Goal: Communication & Community: Answer question/provide support

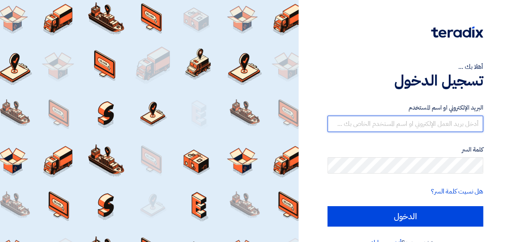
click at [410, 127] on input "text" at bounding box center [405, 124] width 156 height 16
type input "[EMAIL_ADDRESS][PERSON_NAME][DOMAIN_NAME]"
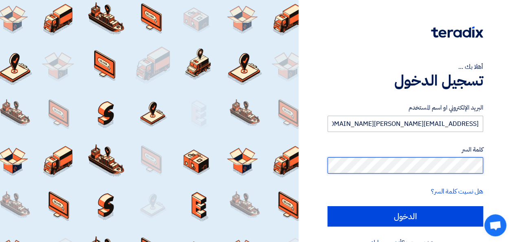
click at [327, 206] on input "الدخول" at bounding box center [405, 216] width 156 height 20
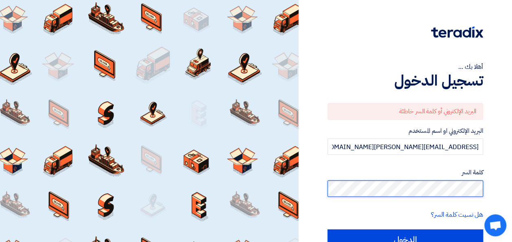
scroll to position [11, 0]
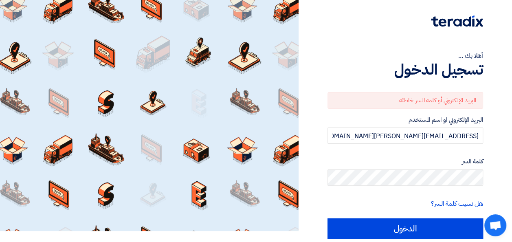
click at [467, 217] on form "البريد الإلكتروني أو كلمة السر خاطئة البريد الإلكتروني او اسم المستخدم [EMAIL_A…" at bounding box center [405, 165] width 156 height 147
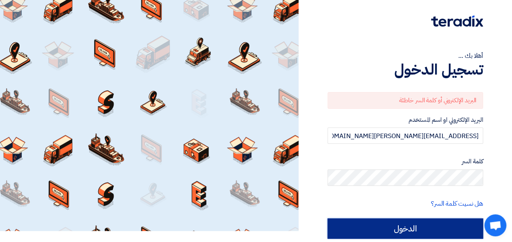
click at [467, 227] on input "الدخول" at bounding box center [405, 228] width 156 height 20
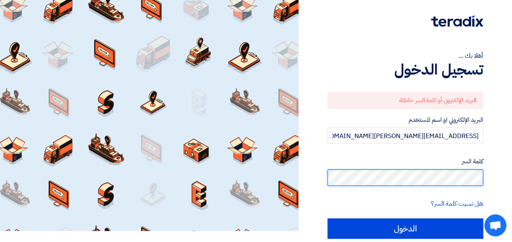
click at [502, 166] on div "أهلا بك ... تسجيل الدخول البريد الإلكتروني أو كلمة السر خاطئة البريد الإلكتروني…" at bounding box center [405, 131] width 201 height 284
click at [327, 218] on input "الدخول" at bounding box center [405, 228] width 156 height 20
type input "Sign in"
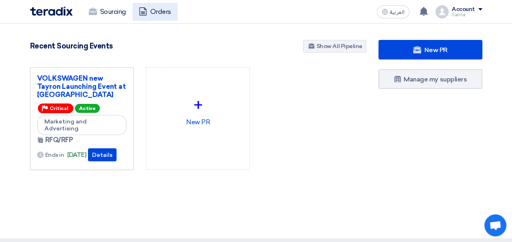
click at [161, 9] on link "Orders" at bounding box center [154, 12] width 45 height 18
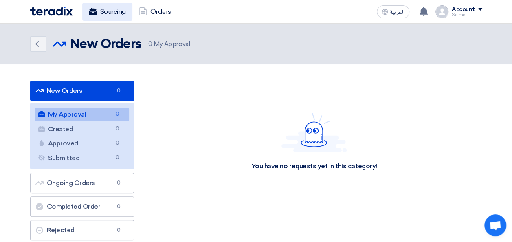
click at [96, 13] on link "Sourcing" at bounding box center [107, 12] width 50 height 18
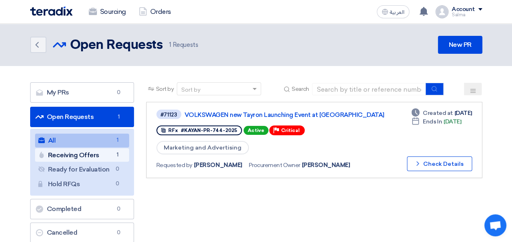
click at [85, 152] on link "Receiving Offers Receiving Offers 1" at bounding box center [82, 155] width 94 height 14
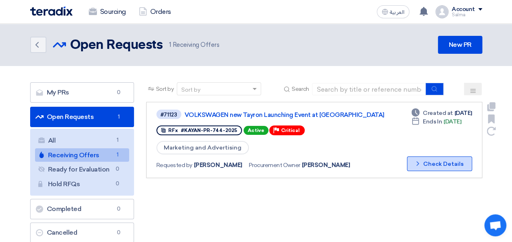
click at [438, 168] on button "Check details Check Details" at bounding box center [439, 163] width 65 height 15
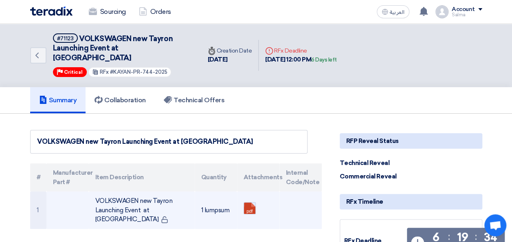
click at [248, 202] on link at bounding box center [276, 226] width 65 height 49
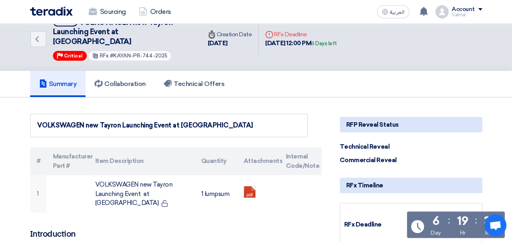
scroll to position [33, 0]
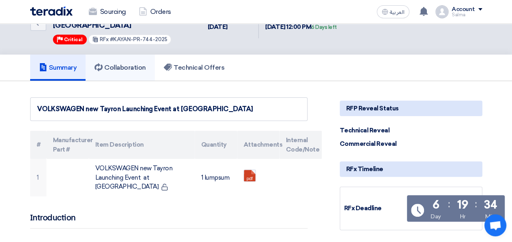
click at [125, 55] on link "Collaboration" at bounding box center [119, 68] width 69 height 26
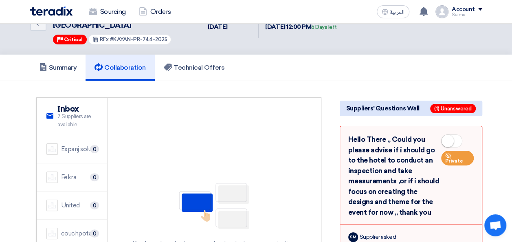
click at [28, 112] on div "service Inbox 7 Suppliers are available Expanj solutions 0 Fekra 0" at bounding box center [178, 214] width 309 height 234
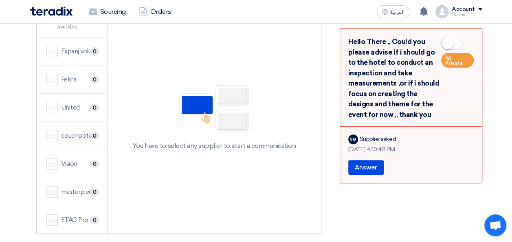
scroll to position [114, 0]
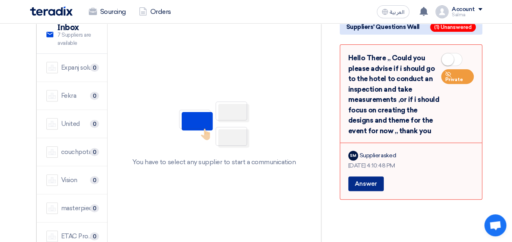
click at [370, 180] on button "Answer" at bounding box center [365, 183] width 35 height 15
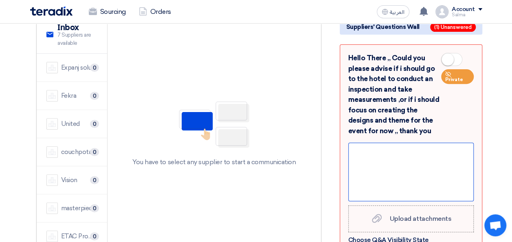
click at [386, 148] on div at bounding box center [410, 171] width 125 height 59
paste div
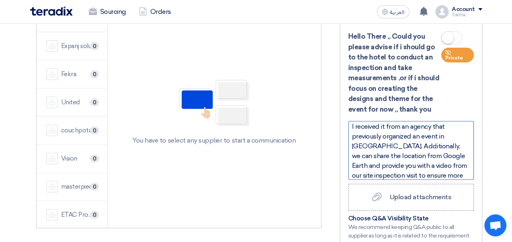
scroll to position [0, 0]
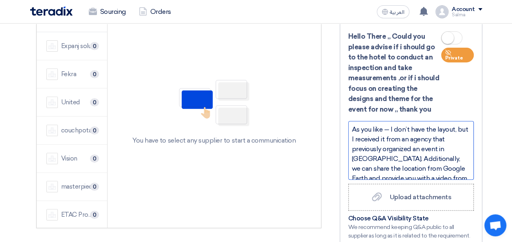
click at [390, 121] on div "As you like — I don’t have the layout, but I received it from an agency that pr…" at bounding box center [410, 150] width 125 height 59
click at [351, 121] on div "As you like I don’t have the layout, but I received it from an agency that prev…" at bounding box center [410, 150] width 125 height 59
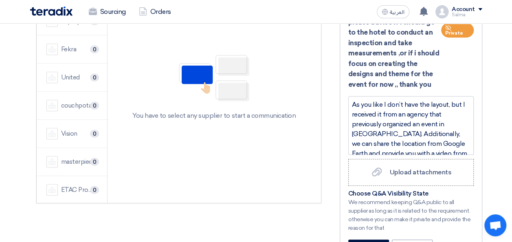
scroll to position [153, 0]
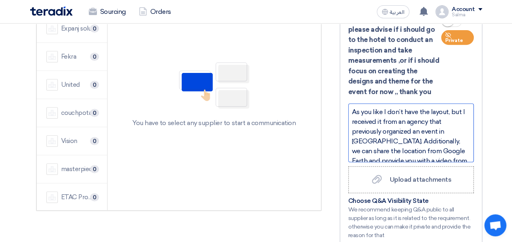
click at [352, 103] on div "As you like I don’t have the layout, but I received it from an agency that prev…" at bounding box center [410, 132] width 125 height 59
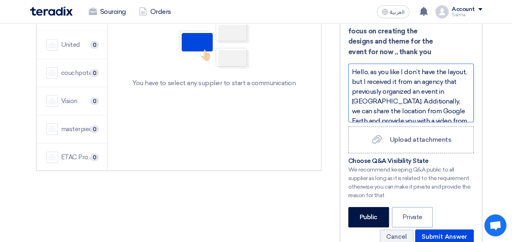
scroll to position [26, 0]
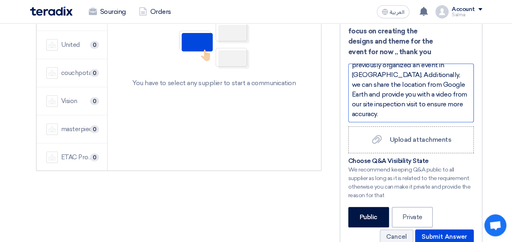
click at [416, 103] on div "Hello, as you like I don’t have the layout, but I received it from an agency th…" at bounding box center [410, 93] width 125 height 59
click at [379, 105] on div "Hello, as you like I don’t have the layout, but I received it from an agency th…" at bounding box center [410, 93] width 125 height 59
click at [388, 106] on div "Hello, as you like I don’t have the layout, but I received it from an agency th…" at bounding box center [410, 93] width 125 height 59
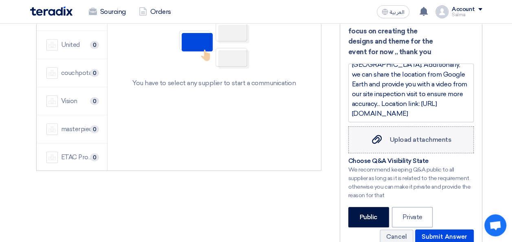
click at [415, 123] on div "Suppliers' Questions Wall Hello There ,, Could you please advise if i should go…" at bounding box center [410, 133] width 155 height 393
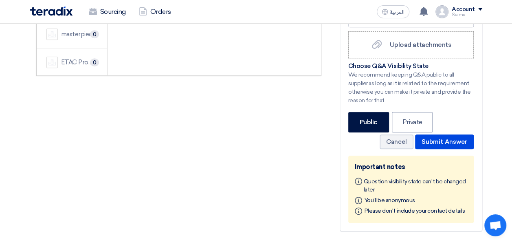
scroll to position [285, 0]
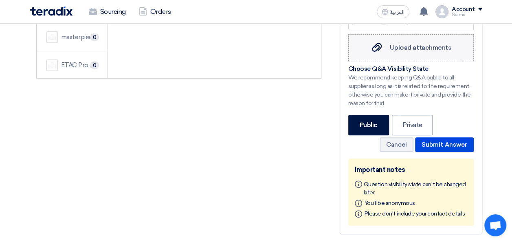
click at [423, 44] on span "Upload attachments" at bounding box center [420, 48] width 61 height 8
click at [0, 0] on input "Upload attachments Upload attachments" at bounding box center [0, 0] width 0 height 0
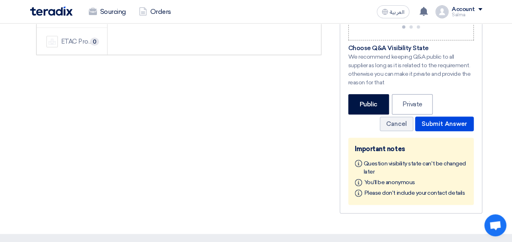
scroll to position [265, 0]
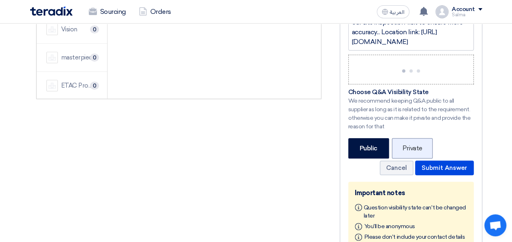
click at [414, 140] on label "Private" at bounding box center [412, 148] width 41 height 20
click at [407, 145] on input "Private" at bounding box center [404, 147] width 5 height 5
radio input "true"
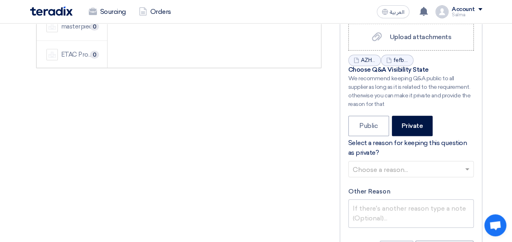
scroll to position [296, 0]
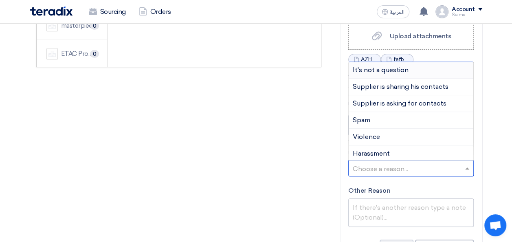
click at [469, 163] on span at bounding box center [468, 168] width 10 height 10
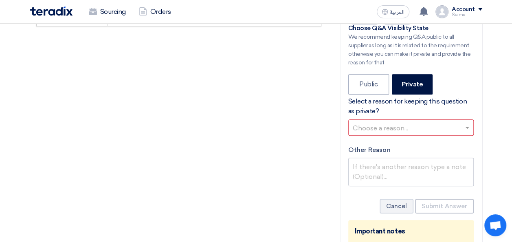
scroll to position [333, 0]
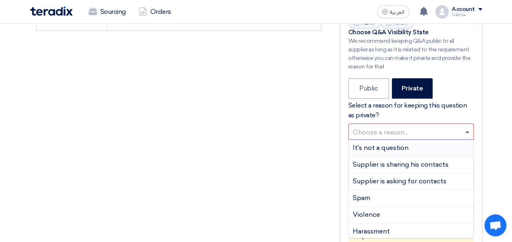
click at [466, 131] on span at bounding box center [467, 132] width 4 height 2
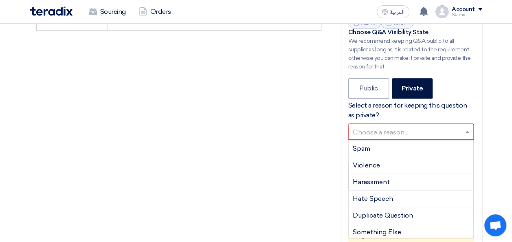
scroll to position [51, 0]
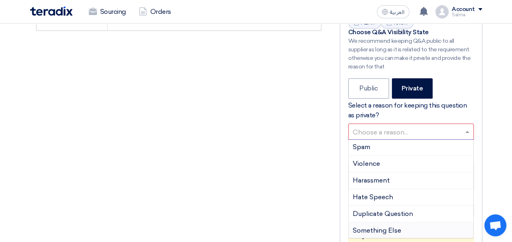
click at [428, 218] on app-shell "Sourcing Orders العربية ع a new question for VOLKSWAGEN new Tayron Launching Ev…" at bounding box center [256, 98] width 512 height 814
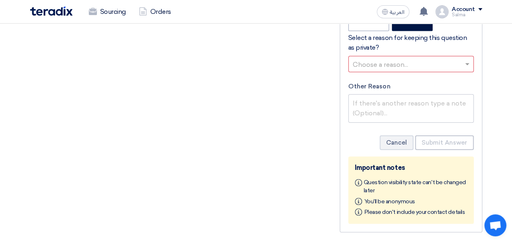
scroll to position [379, 0]
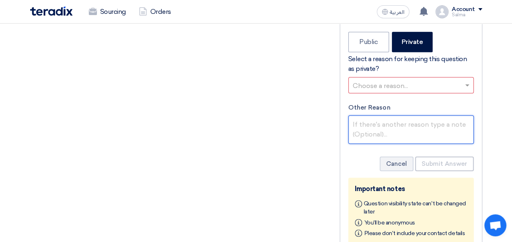
click at [425, 125] on textarea "Other Reason" at bounding box center [410, 129] width 125 height 28
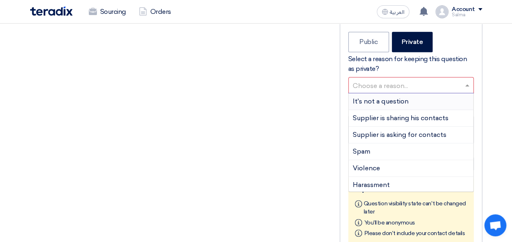
click at [427, 79] on input "text" at bounding box center [407, 85] width 108 height 13
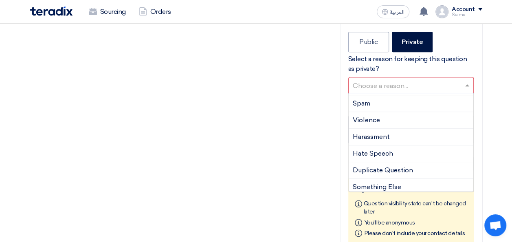
scroll to position [51, 0]
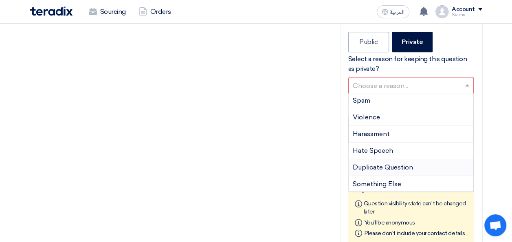
click at [441, 159] on div "Duplicate Question" at bounding box center [410, 167] width 125 height 17
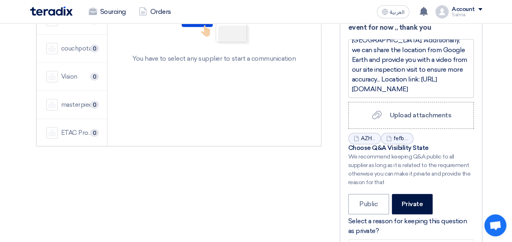
scroll to position [219, 0]
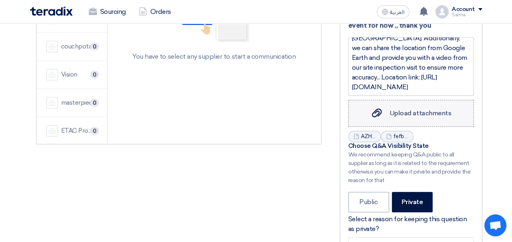
click at [392, 108] on div "Upload attachments Upload attachments" at bounding box center [410, 113] width 81 height 10
click at [0, 0] on input "Upload attachments Upload attachments" at bounding box center [0, 0] width 0 height 0
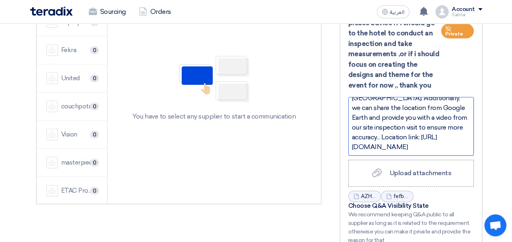
scroll to position [35, 0]
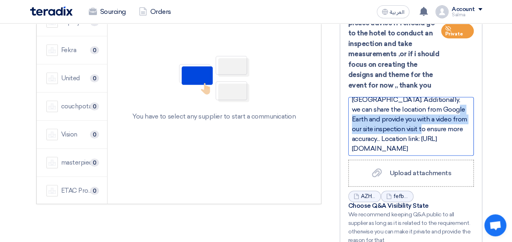
drag, startPoint x: 443, startPoint y: 117, endPoint x: 352, endPoint y: 108, distance: 92.1
click at [352, 108] on div "Hello, as you like I don’t have the layout, but I received it from an agency th…" at bounding box center [410, 126] width 125 height 59
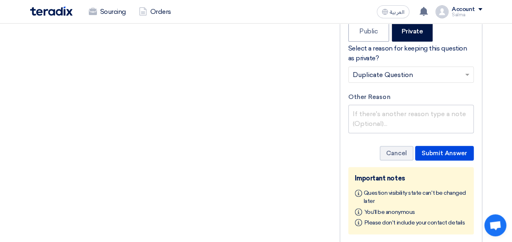
scroll to position [397, 0]
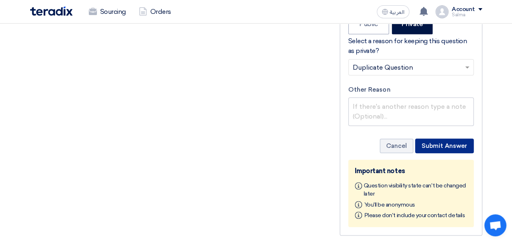
click at [452, 138] on button "Submit Answer" at bounding box center [444, 145] width 59 height 15
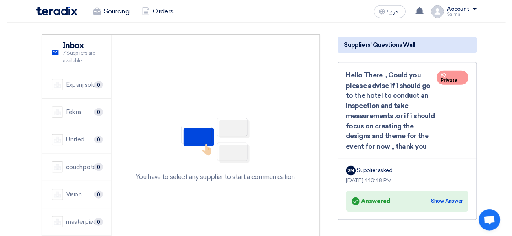
scroll to position [94, 0]
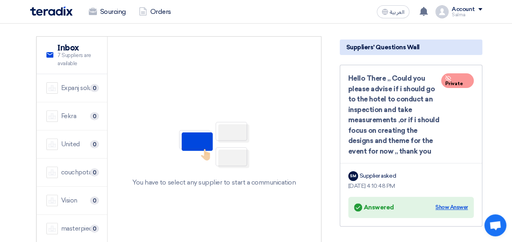
click at [462, 203] on div "Show Answer" at bounding box center [451, 207] width 33 height 8
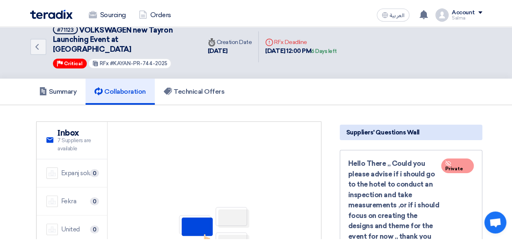
scroll to position [0, 0]
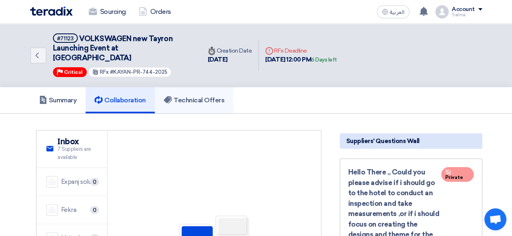
click at [215, 87] on link "Technical Offers" at bounding box center [194, 100] width 79 height 26
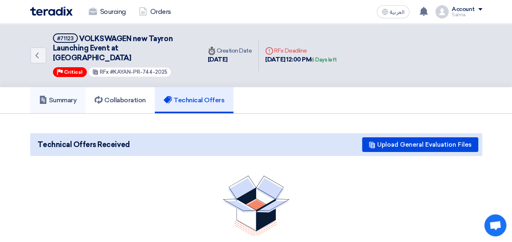
click at [50, 96] on h5 "Summary" at bounding box center [58, 100] width 38 height 8
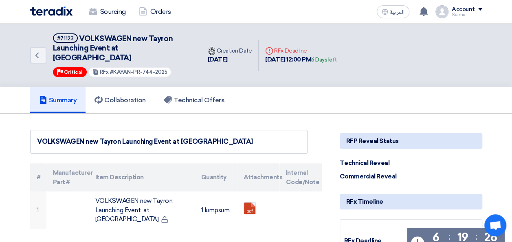
click at [52, 13] on img at bounding box center [51, 11] width 42 height 9
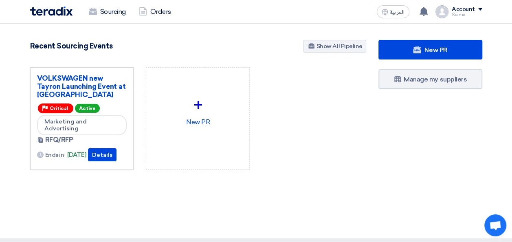
click at [63, 15] on img at bounding box center [51, 11] width 42 height 9
click at [59, 8] on img at bounding box center [51, 11] width 42 height 9
click at [149, 8] on link "Orders" at bounding box center [154, 12] width 45 height 18
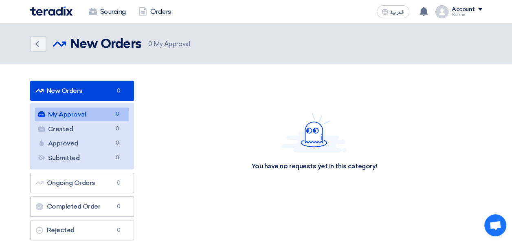
click at [41, 7] on img at bounding box center [51, 11] width 42 height 9
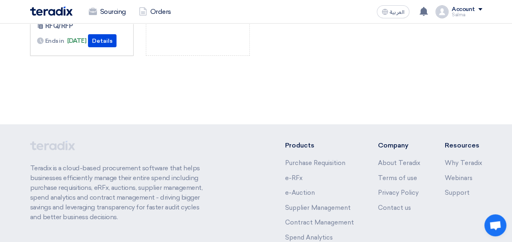
scroll to position [98, 0]
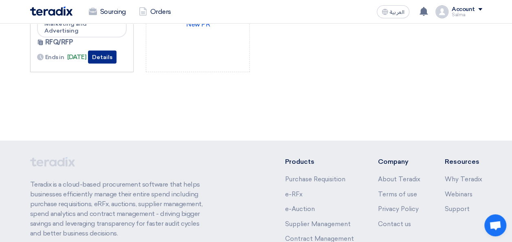
click at [112, 50] on button "Details" at bounding box center [102, 56] width 28 height 13
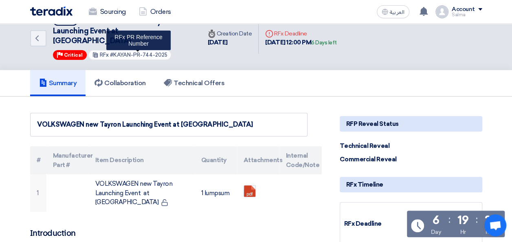
scroll to position [16, 0]
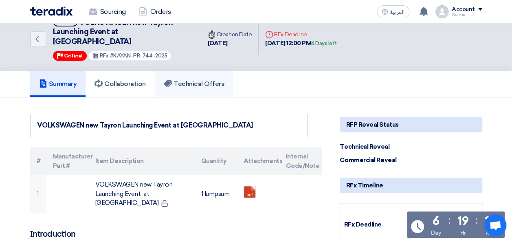
click at [184, 80] on h5 "Technical Offers" at bounding box center [194, 84] width 61 height 8
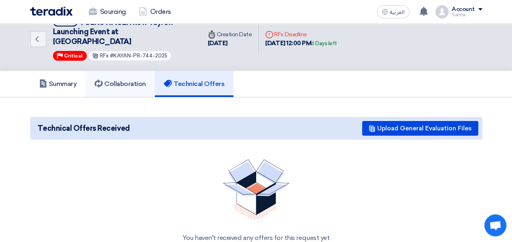
click at [145, 71] on link "Collaboration" at bounding box center [119, 84] width 69 height 26
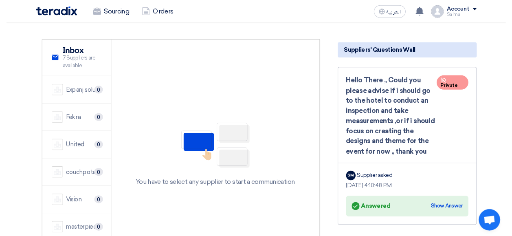
scroll to position [89, 0]
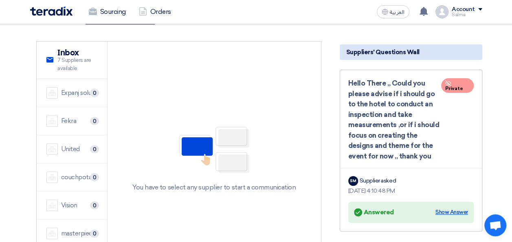
click at [453, 208] on div "Show Answer" at bounding box center [451, 212] width 33 height 8
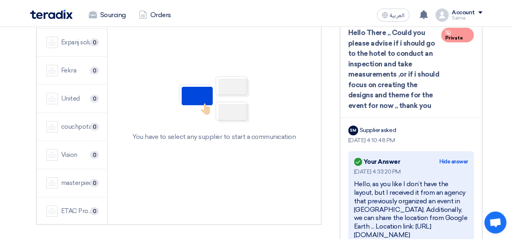
scroll to position [0, 0]
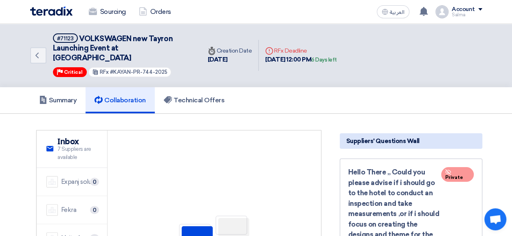
click at [272, 47] on icon "Deadline" at bounding box center [269, 51] width 8 height 8
click at [109, 16] on link "Sourcing" at bounding box center [107, 12] width 50 height 18
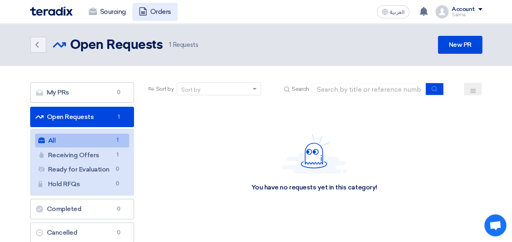
click at [153, 15] on link "Orders" at bounding box center [154, 12] width 45 height 18
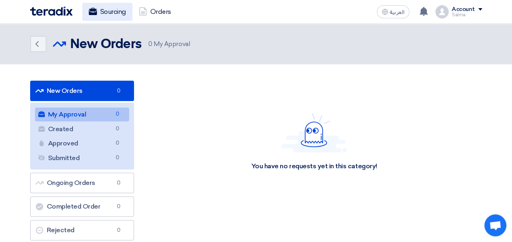
click at [125, 12] on link "Sourcing" at bounding box center [107, 12] width 50 height 18
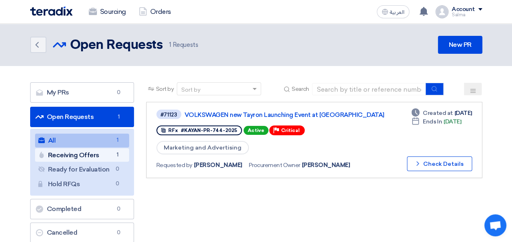
click at [76, 156] on link "Receiving Offers Receiving Offers 1" at bounding box center [82, 155] width 94 height 14
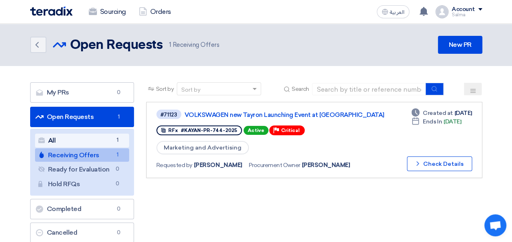
click at [79, 140] on link "All All 1" at bounding box center [82, 141] width 94 height 14
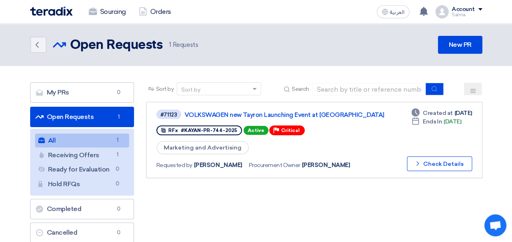
click at [55, 7] on img at bounding box center [51, 11] width 42 height 9
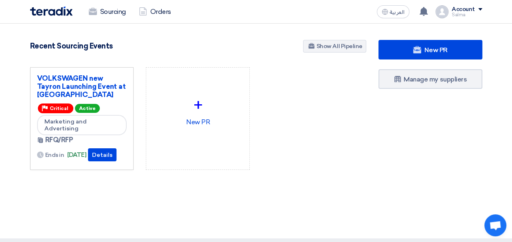
click at [64, 10] on img at bounding box center [51, 11] width 42 height 9
click at [101, 6] on link "Sourcing" at bounding box center [107, 12] width 50 height 18
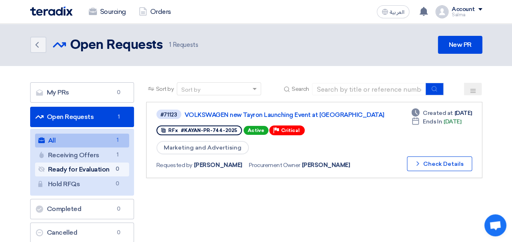
click at [66, 170] on link "Ready for Evaluation Ready for Evaluation 0" at bounding box center [82, 169] width 94 height 14
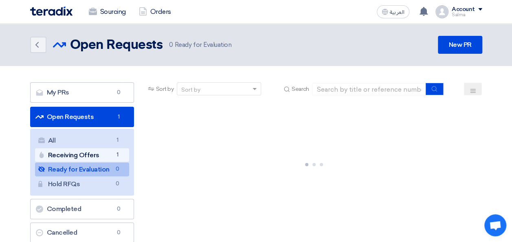
click at [68, 160] on link "Receiving Offers Receiving Offers 1" at bounding box center [82, 155] width 94 height 14
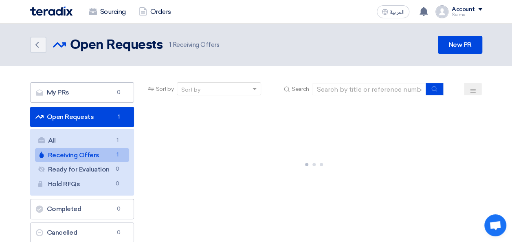
click at [68, 160] on link "Receiving Offers Receiving Offers 1" at bounding box center [82, 155] width 94 height 14
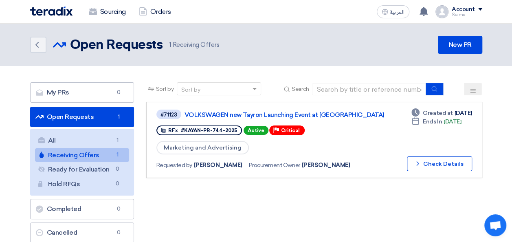
click at [10, 141] on section "My PRs My PRs 0 Open Requests Open Requests 1 All All 1 Receiving Offers Receiv…" at bounding box center [256, 176] width 512 height 221
click at [102, 47] on h2 "Open Requests" at bounding box center [116, 45] width 93 height 16
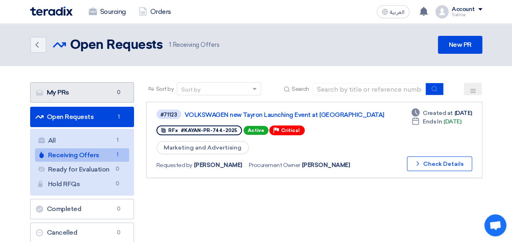
click at [121, 92] on span "0" at bounding box center [119, 92] width 10 height 8
